Goal: Transaction & Acquisition: Purchase product/service

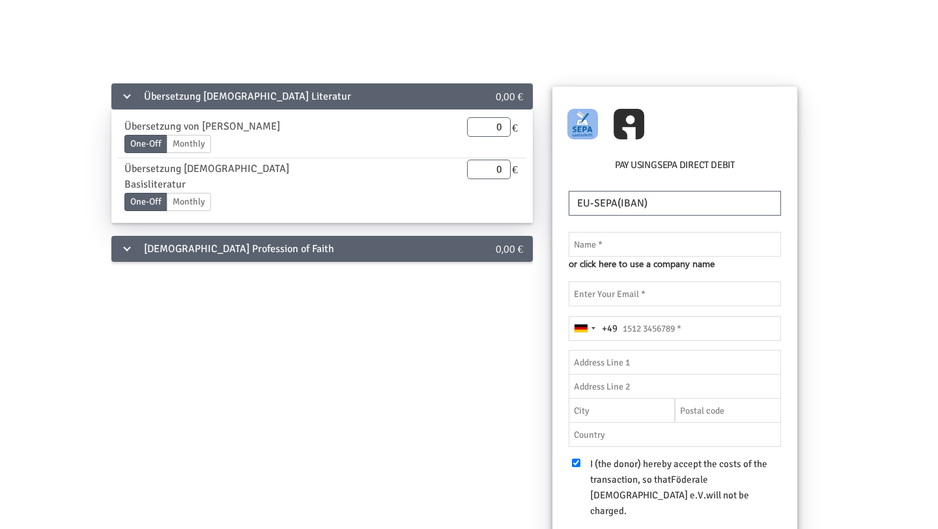
click at [249, 236] on div "[DEMOGRAPHIC_DATA] Profession of Faith" at bounding box center [280, 249] width 338 height 26
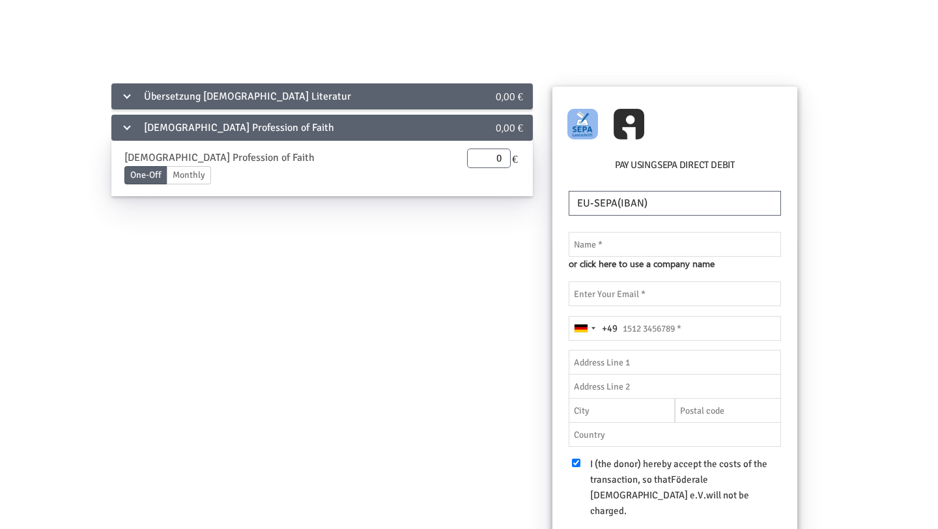
click at [227, 131] on div "[DEMOGRAPHIC_DATA] Profession of Faith" at bounding box center [280, 128] width 338 height 26
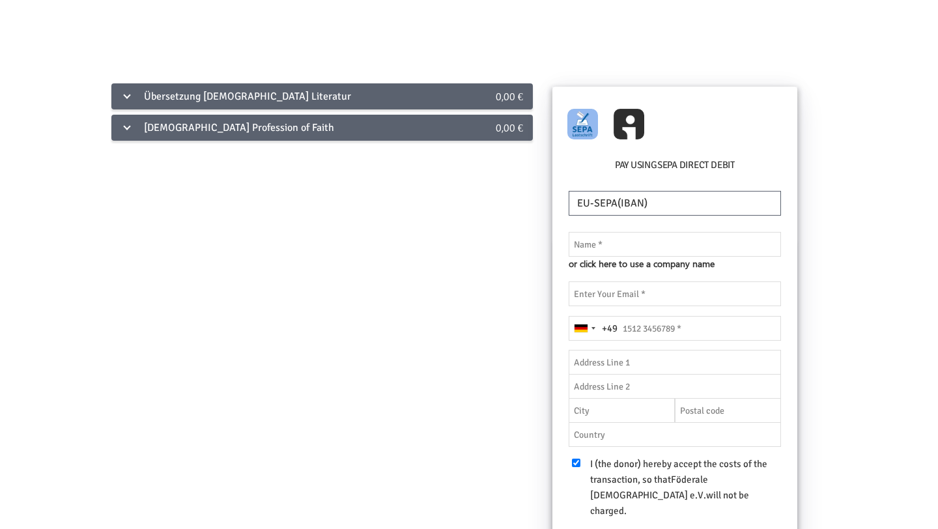
click at [226, 128] on div "[DEMOGRAPHIC_DATA] Profession of Faith" at bounding box center [280, 128] width 338 height 26
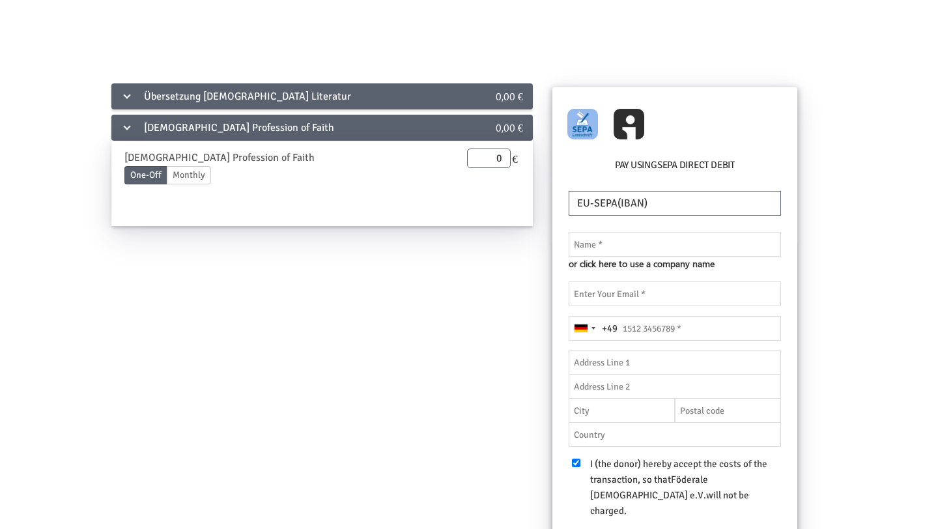
click at [212, 100] on div "Übersetzung [DEMOGRAPHIC_DATA] Literatur" at bounding box center [280, 96] width 338 height 26
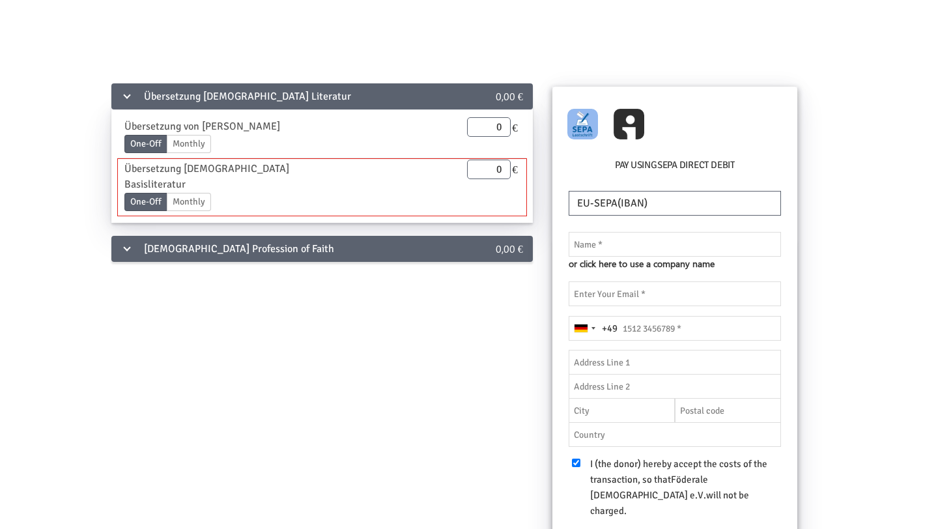
click at [240, 193] on div "One-Off Monthly" at bounding box center [282, 204] width 317 height 23
click at [498, 356] on div "Übersetzung [DEMOGRAPHIC_DATA] Literatur 0,00 € Übersetzung von [PERSON_NAME] O…" at bounding box center [469, 370] width 882 height 578
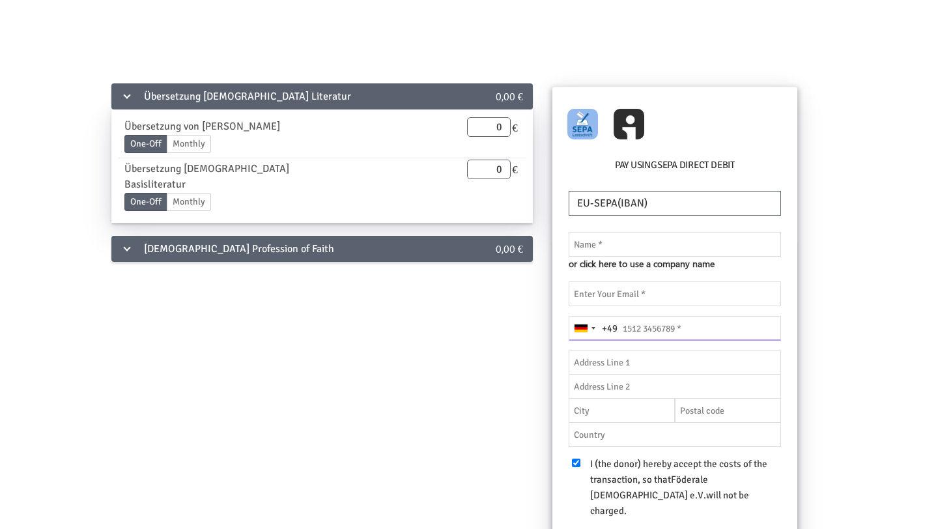
click at [630, 335] on input "tel" at bounding box center [675, 328] width 212 height 25
click at [584, 331] on div "[GEOGRAPHIC_DATA] +49" at bounding box center [581, 328] width 13 height 8
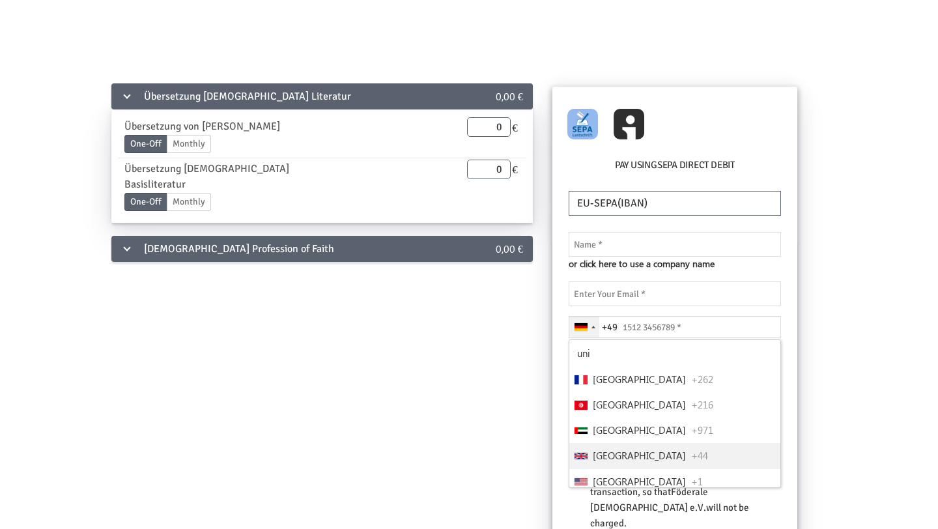
type input "uni"
click at [607, 453] on span "[GEOGRAPHIC_DATA]" at bounding box center [639, 455] width 93 height 15
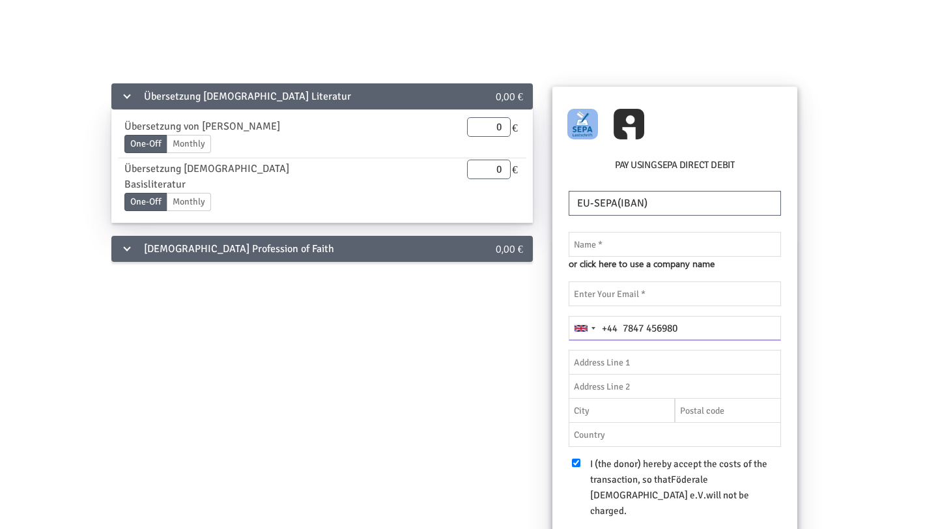
type input "7847 456980"
click at [857, 373] on div "Übersetzung [DEMOGRAPHIC_DATA] Literatur 0,00 € Übersetzung von [PERSON_NAME] O…" at bounding box center [469, 370] width 882 height 578
click at [647, 208] on select "EU-SEPA(IBAN) UnitedStates(ACH) UnitedKingdom(BACS) [GEOGRAPHIC_DATA](BECS) [GE…" at bounding box center [675, 203] width 212 height 25
select select "GBP"
click at [672, 244] on input "text" at bounding box center [675, 244] width 212 height 25
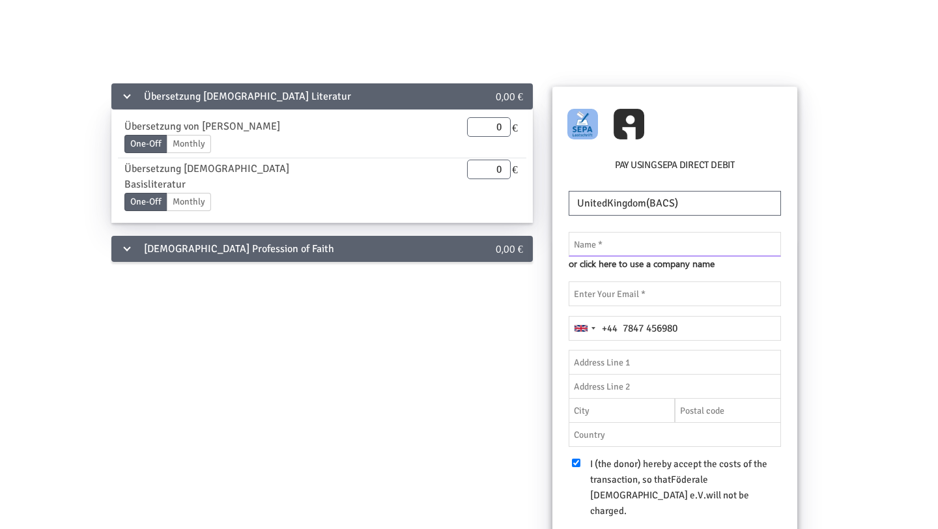
type input "[PERSON_NAME]"
type input "[PERSON_NAME][EMAIL_ADDRESS][DOMAIN_NAME]"
type input "[STREET_ADDRESS]"
type input "[GEOGRAPHIC_DATA]"
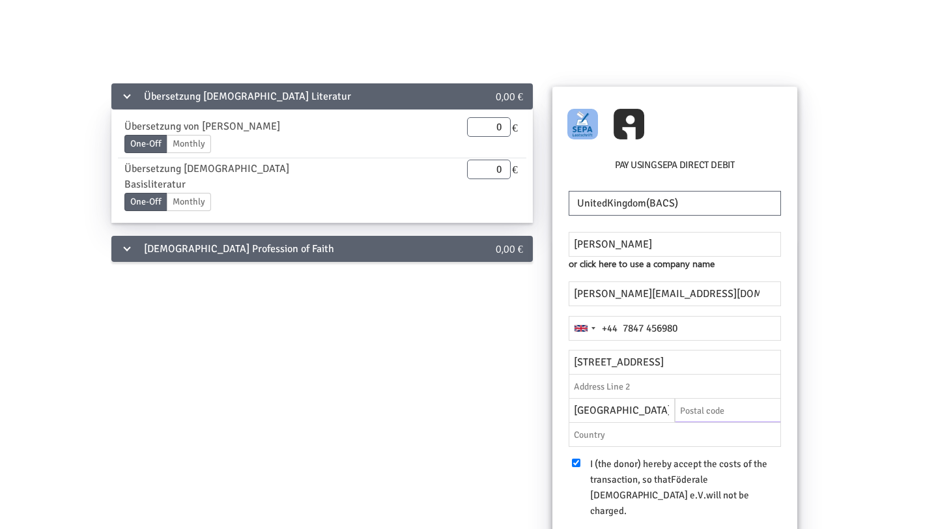
type input "L18 3EN"
type input "[GEOGRAPHIC_DATA]"
click at [704, 335] on input "tel" at bounding box center [675, 328] width 212 height 25
type input "07847456980"
type input "[STREET_ADDRESS][PERSON_NAME]"
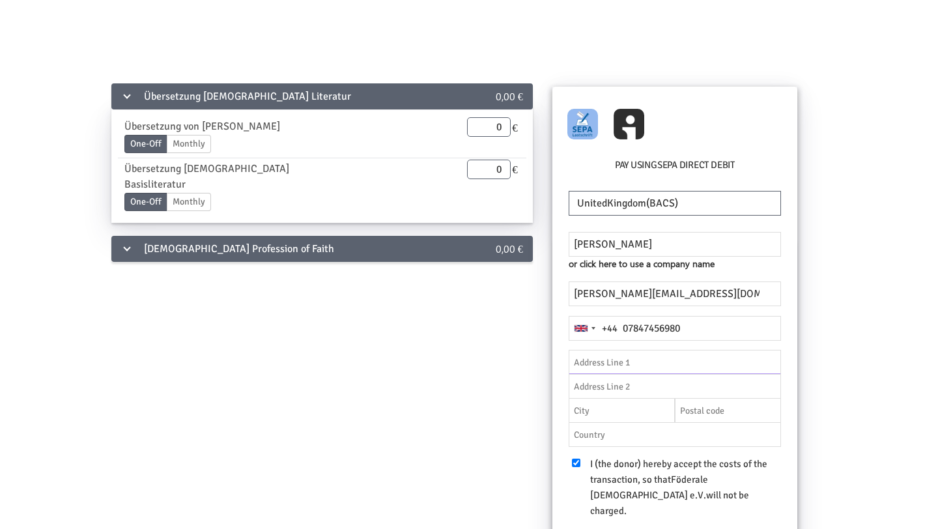
type input "[GEOGRAPHIC_DATA]"
type input "LS2 9PS"
type input "[GEOGRAPHIC_DATA]"
drag, startPoint x: 681, startPoint y: 370, endPoint x: 482, endPoint y: 357, distance: 199.8
click at [482, 356] on div "Übersetzung [DEMOGRAPHIC_DATA] Literatur 0,00 € Übersetzung von [PERSON_NAME] O…" at bounding box center [469, 370] width 882 height 578
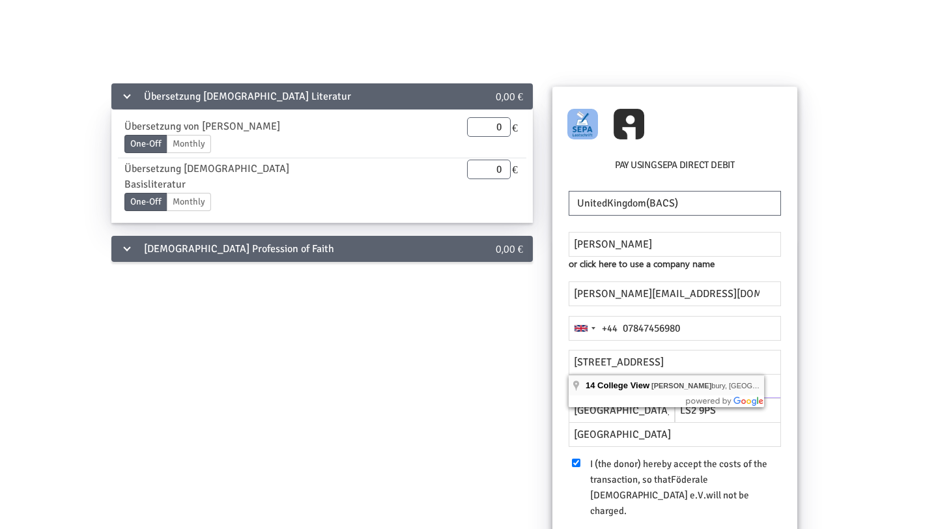
type input "College View 14"
type input "WF13 2AN"
type input "GB"
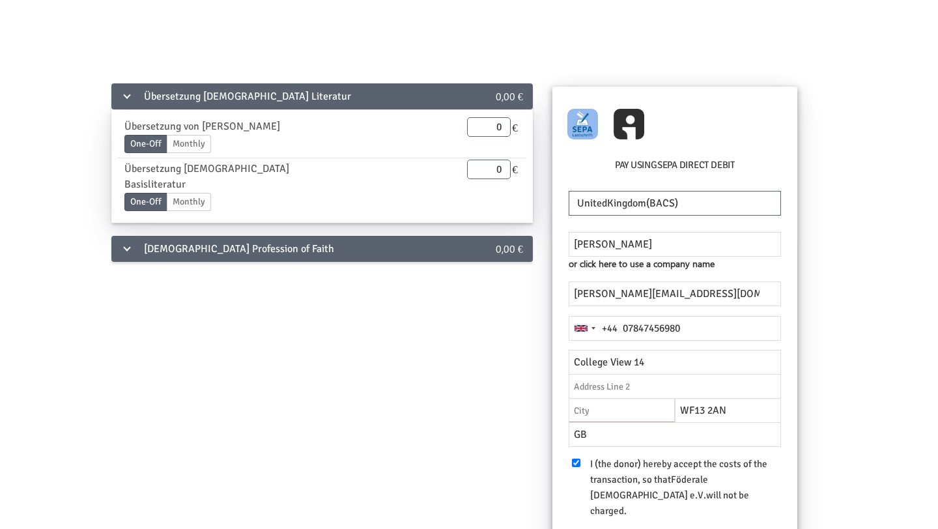
click at [640, 415] on input "text" at bounding box center [622, 410] width 106 height 25
type input "DEWSBURY"
click at [702, 434] on input "[GEOGRAPHIC_DATA]" at bounding box center [675, 434] width 212 height 25
type input "[GEOGRAPHIC_DATA]"
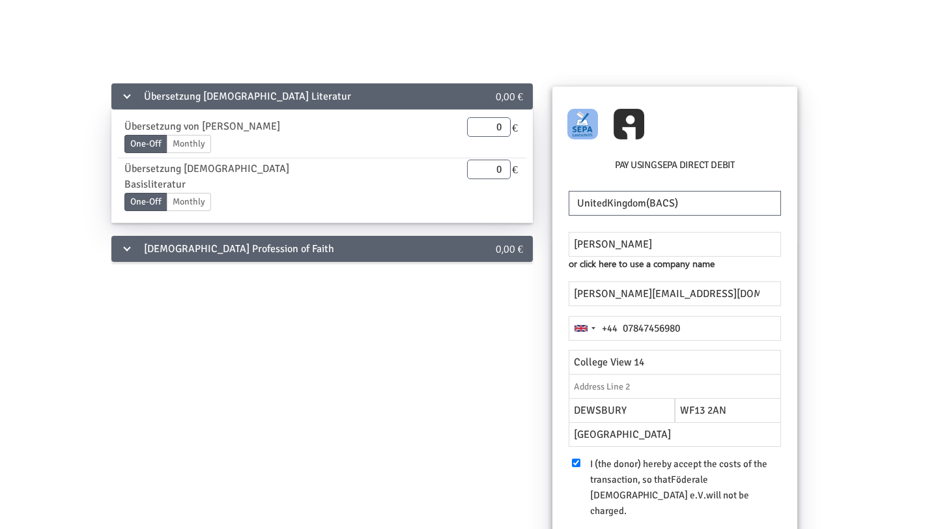
click at [855, 455] on div "Übersetzung [DEMOGRAPHIC_DATA] Literatur 0,00 € Übersetzung von [PERSON_NAME] O…" at bounding box center [469, 370] width 882 height 578
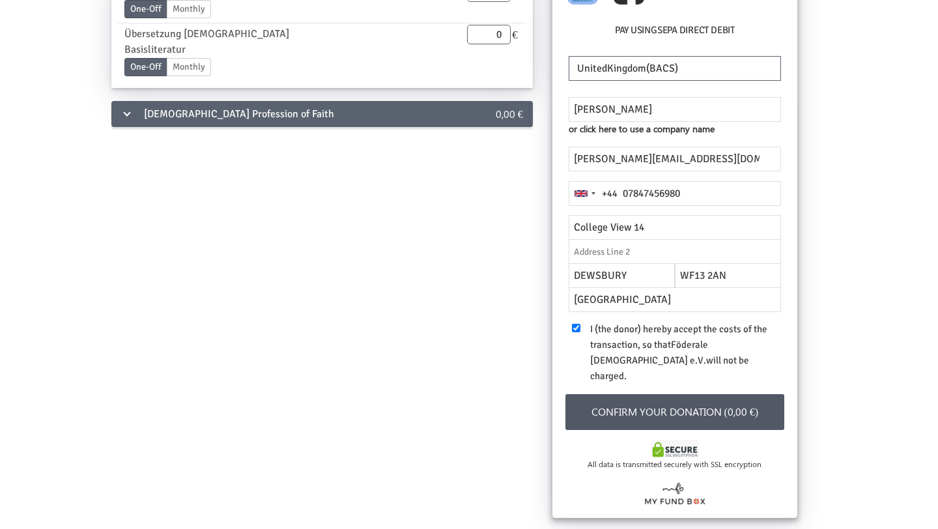
scroll to position [140, 0]
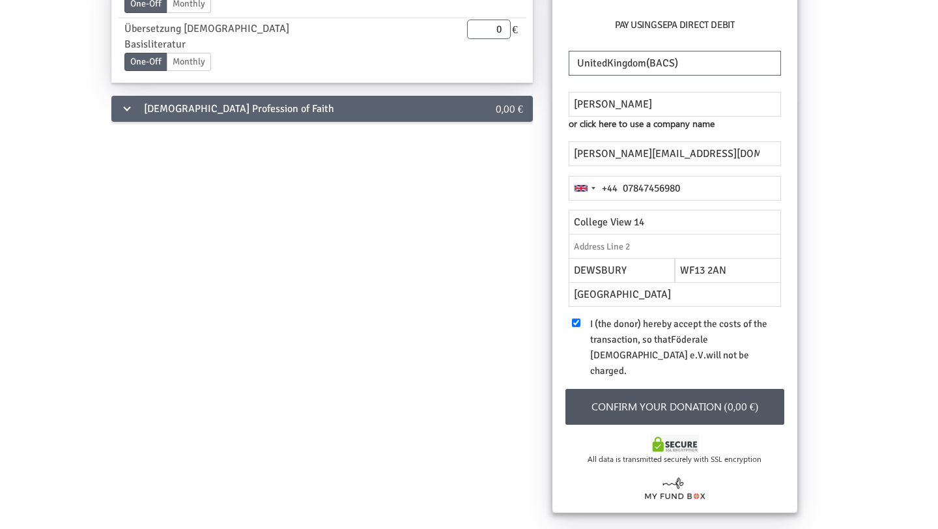
drag, startPoint x: 763, startPoint y: 472, endPoint x: 896, endPoint y: 528, distance: 145.1
click at [896, 528] on div "Übersetzung [DEMOGRAPHIC_DATA] Literatur 0,00 € Übersetzung von [PERSON_NAME] O…" at bounding box center [469, 239] width 938 height 623
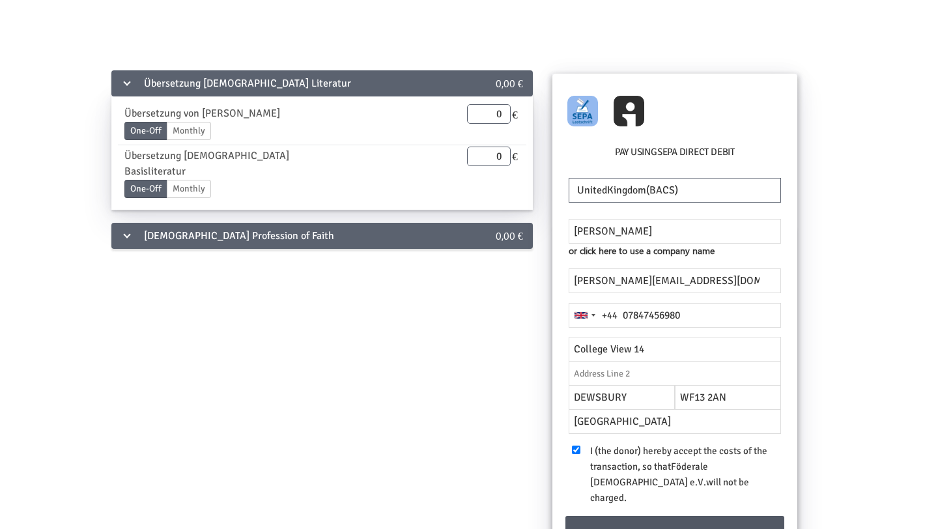
scroll to position [0, 0]
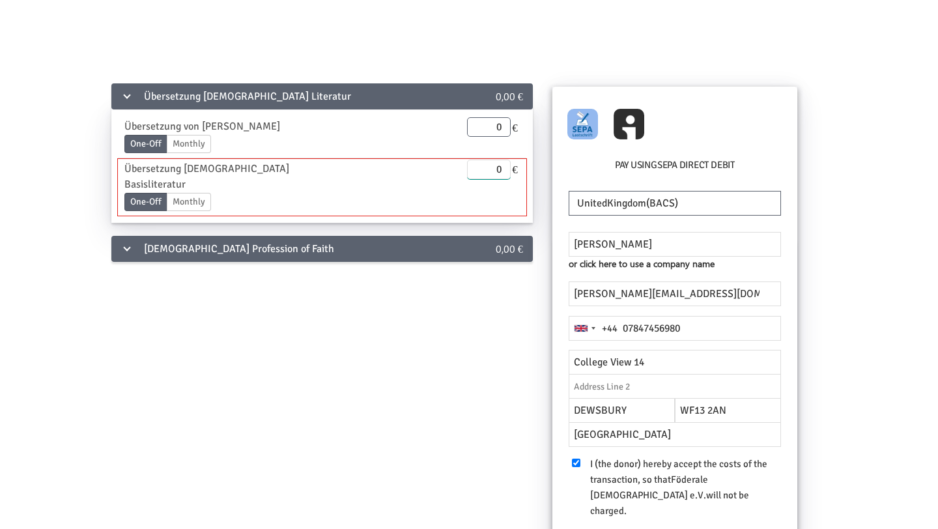
click at [493, 169] on input "0" at bounding box center [489, 170] width 44 height 20
drag, startPoint x: 493, startPoint y: 169, endPoint x: 501, endPoint y: 169, distance: 8.5
click at [501, 169] on input "0" at bounding box center [489, 170] width 44 height 20
type input "20.00"
click at [416, 236] on div "[DEMOGRAPHIC_DATA] Profession of Faith" at bounding box center [280, 249] width 338 height 26
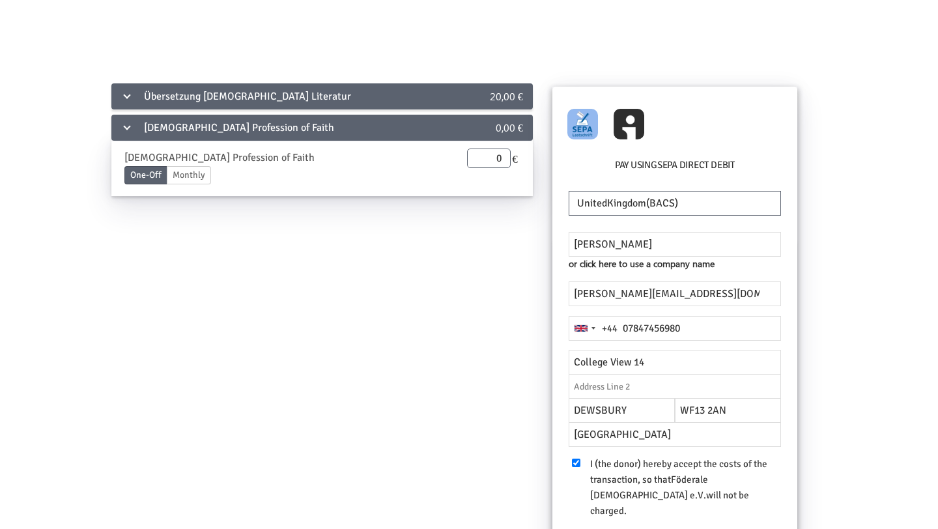
click at [468, 137] on div "[DEMOGRAPHIC_DATA] Profession of Faith 0,00 €" at bounding box center [321, 128] width 421 height 26
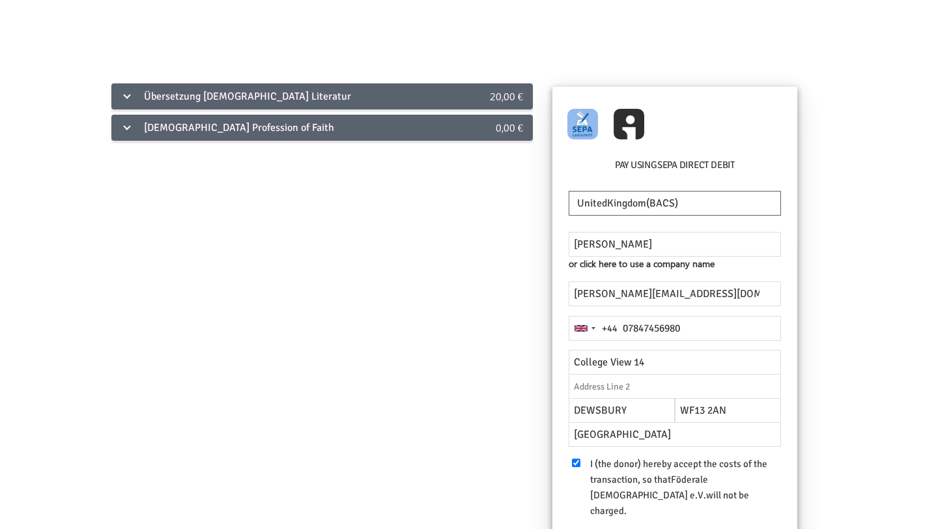
click at [466, 132] on div "[DEMOGRAPHIC_DATA] Profession of Faith 0,00 €" at bounding box center [321, 128] width 421 height 26
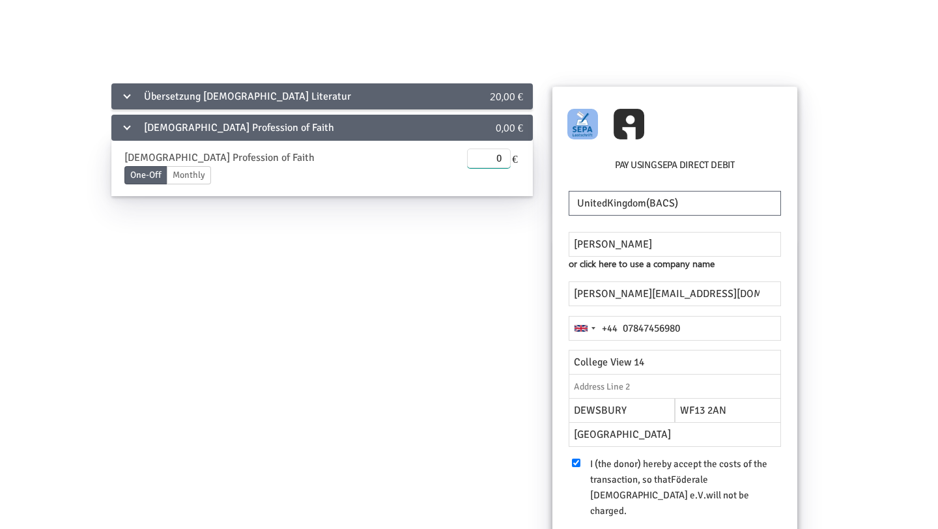
drag, startPoint x: 484, startPoint y: 162, endPoint x: 537, endPoint y: 162, distance: 52.8
click at [537, 162] on div "Übersetzung [DEMOGRAPHIC_DATA] Literatur 20,00 € Übersetzung von [PERSON_NAME] …" at bounding box center [322, 145] width 441 height 128
type input "10.00"
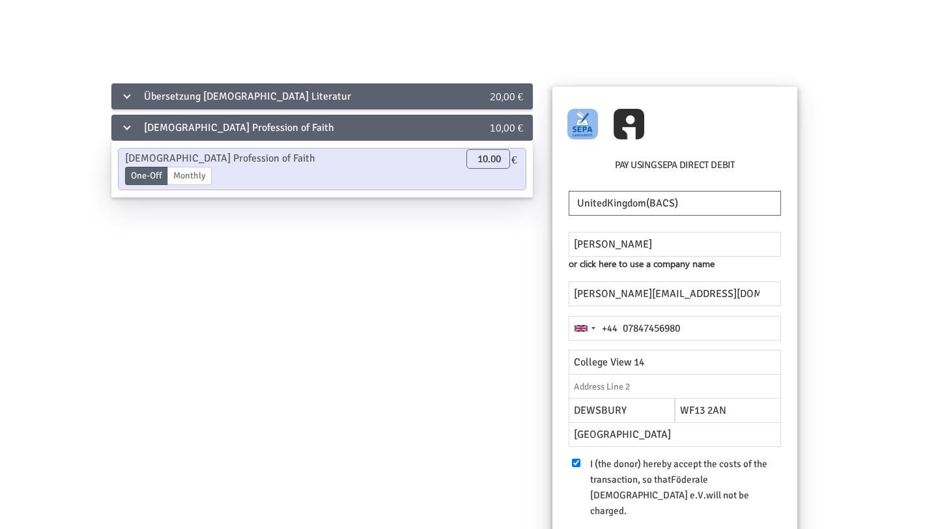
click at [831, 237] on div "Übersetzung [DEMOGRAPHIC_DATA] Literatur 20,00 € Übersetzung von [PERSON_NAME] …" at bounding box center [469, 370] width 882 height 578
click at [851, 259] on div "Übersetzung [DEMOGRAPHIC_DATA] Literatur 20,00 € Übersetzung von [PERSON_NAME] …" at bounding box center [469, 370] width 882 height 578
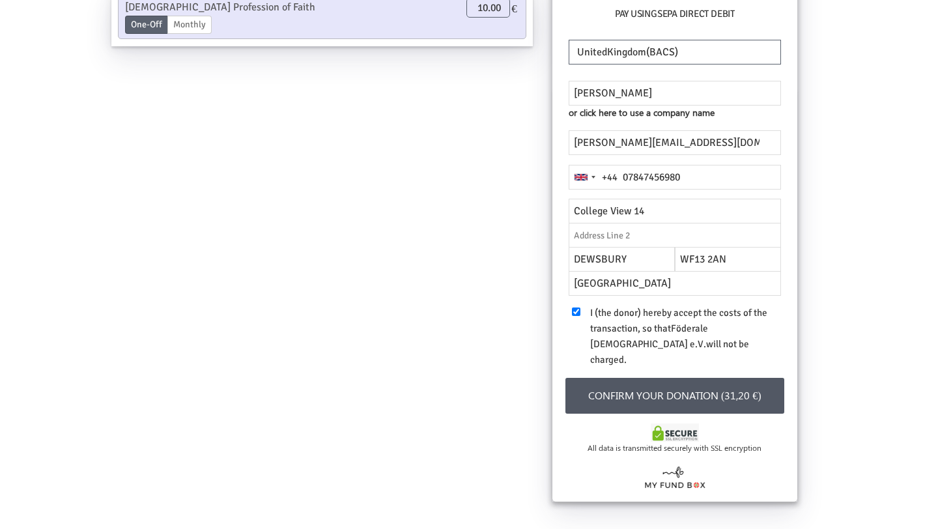
scroll to position [162, 0]
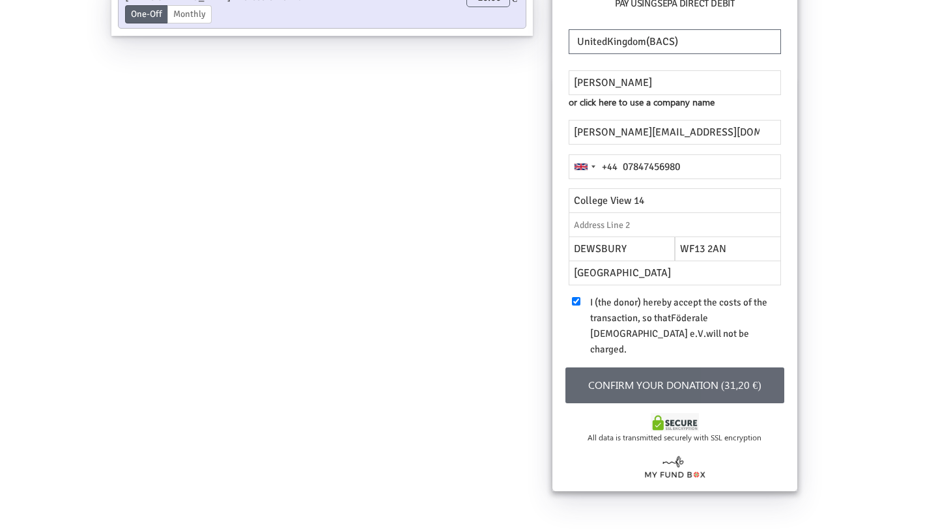
click at [756, 369] on button "Confirm your donation (31,20 €)" at bounding box center [674, 385] width 219 height 36
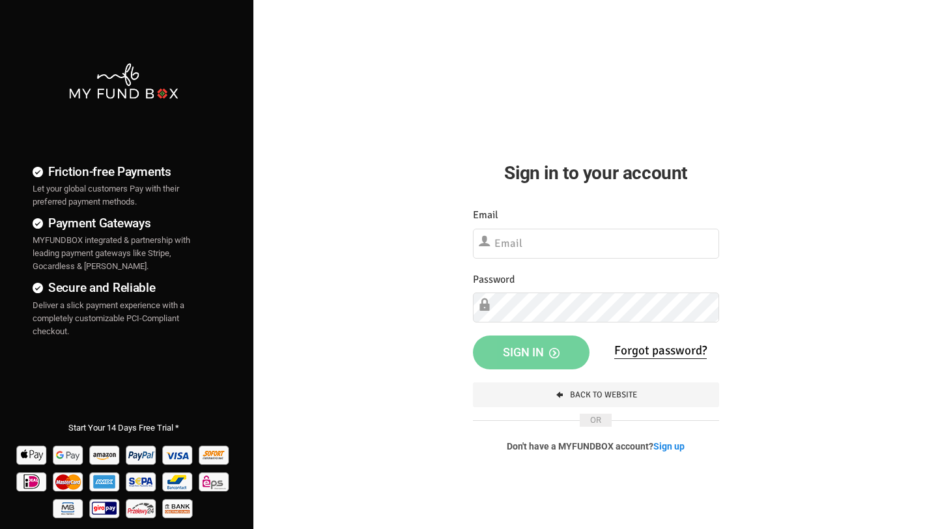
click at [597, 420] on span "OR" at bounding box center [596, 420] width 32 height 13
click at [629, 401] on link "Back To Website" at bounding box center [596, 394] width 246 height 25
